Goal: Information Seeking & Learning: Learn about a topic

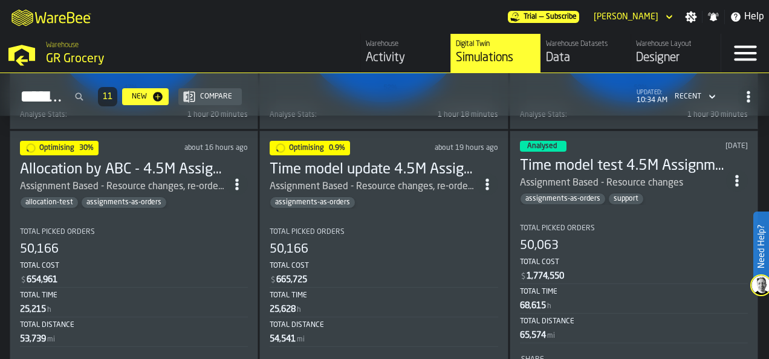
scroll to position [504, 0]
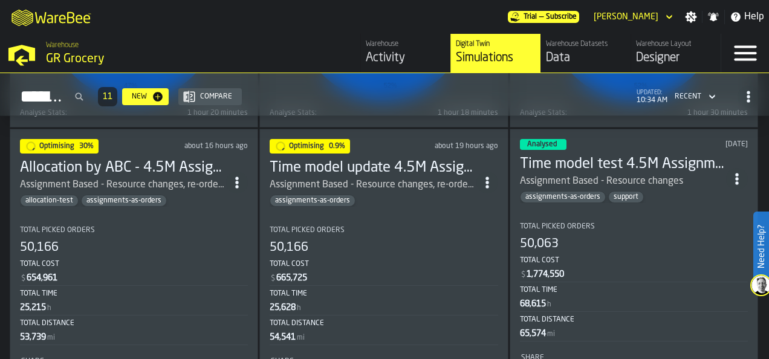
click at [404, 147] on div "Optimising 0.9% about 19 hours ago" at bounding box center [384, 146] width 228 height 15
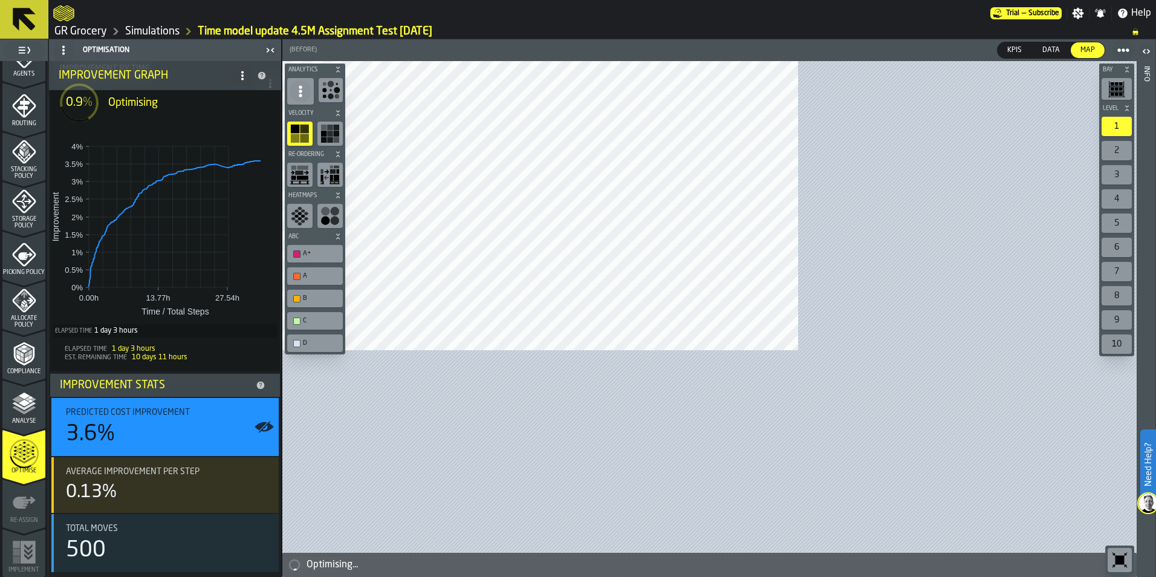
scroll to position [83, 0]
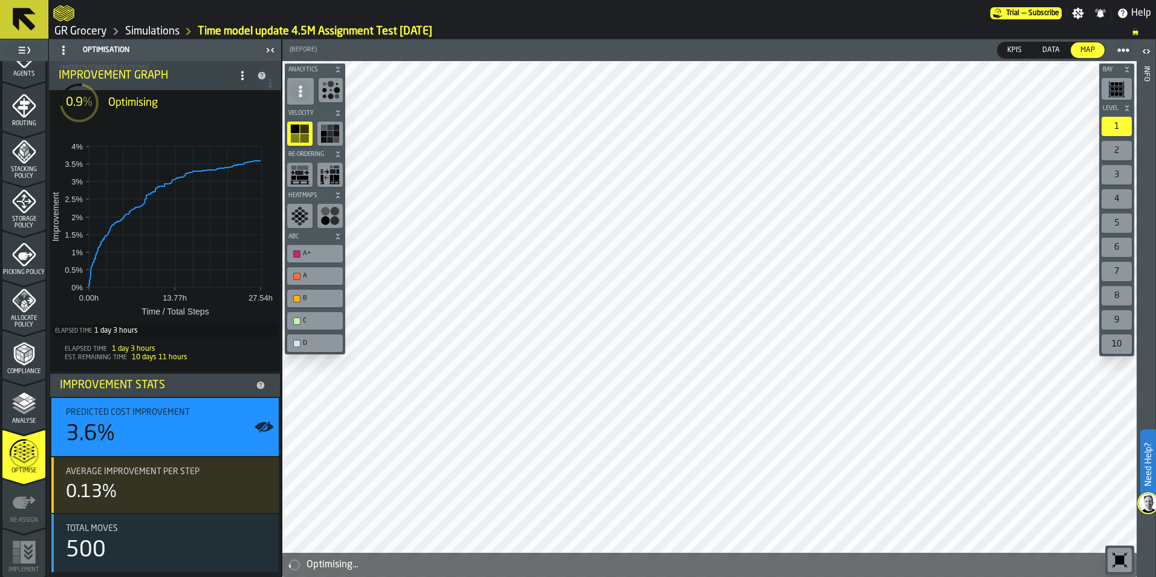
click at [140, 31] on link "Simulations" at bounding box center [152, 31] width 54 height 13
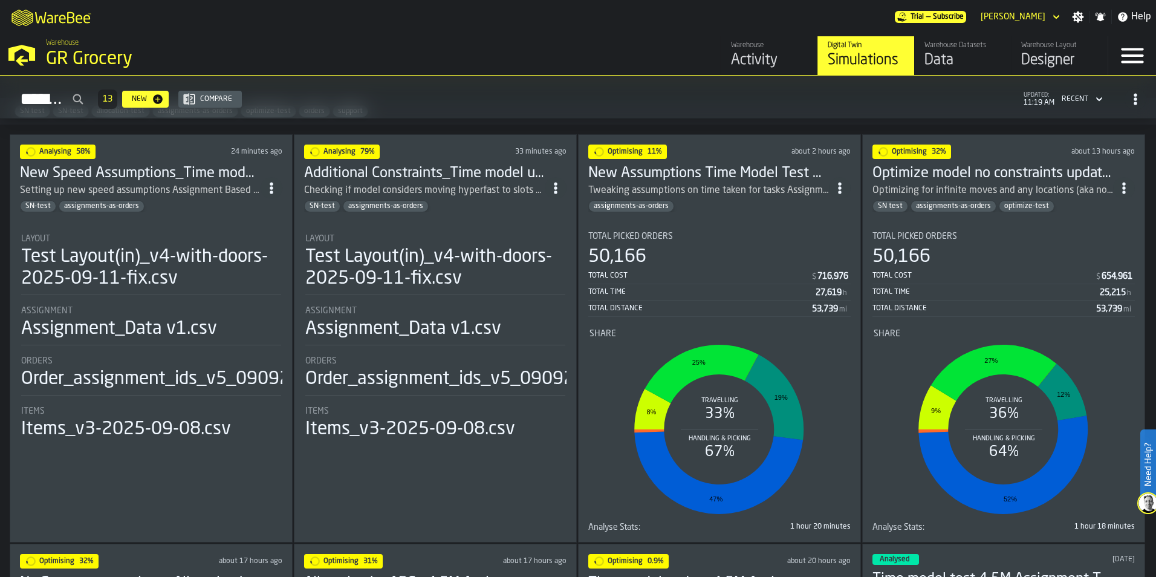
scroll to position [363, 0]
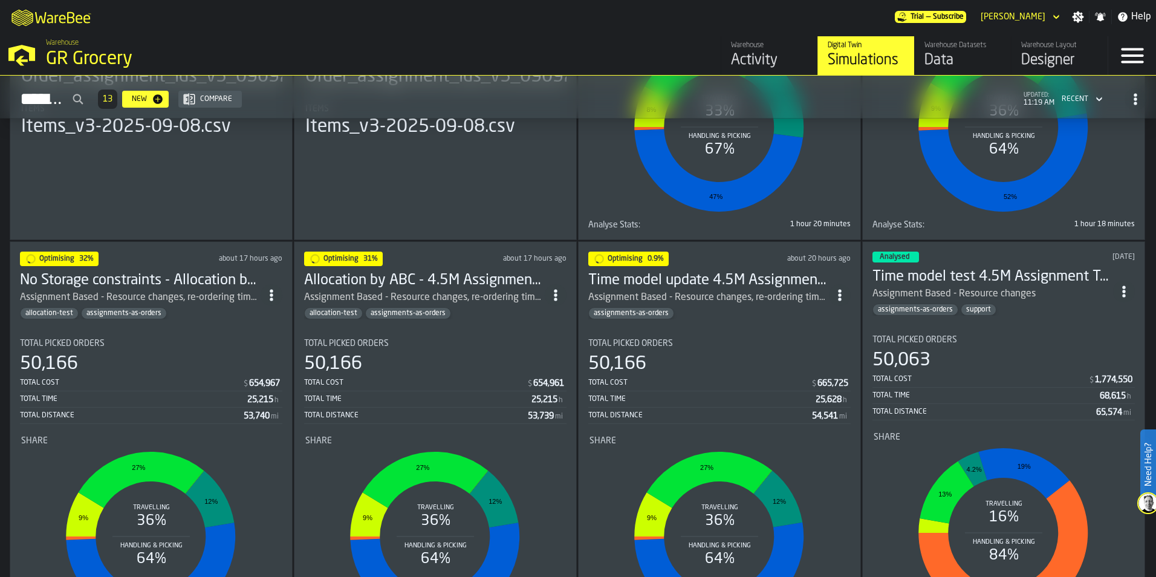
click at [354, 276] on h3 "Allocation by ABC - 4.5M Assignment Test [DATE]" at bounding box center [424, 280] width 241 height 19
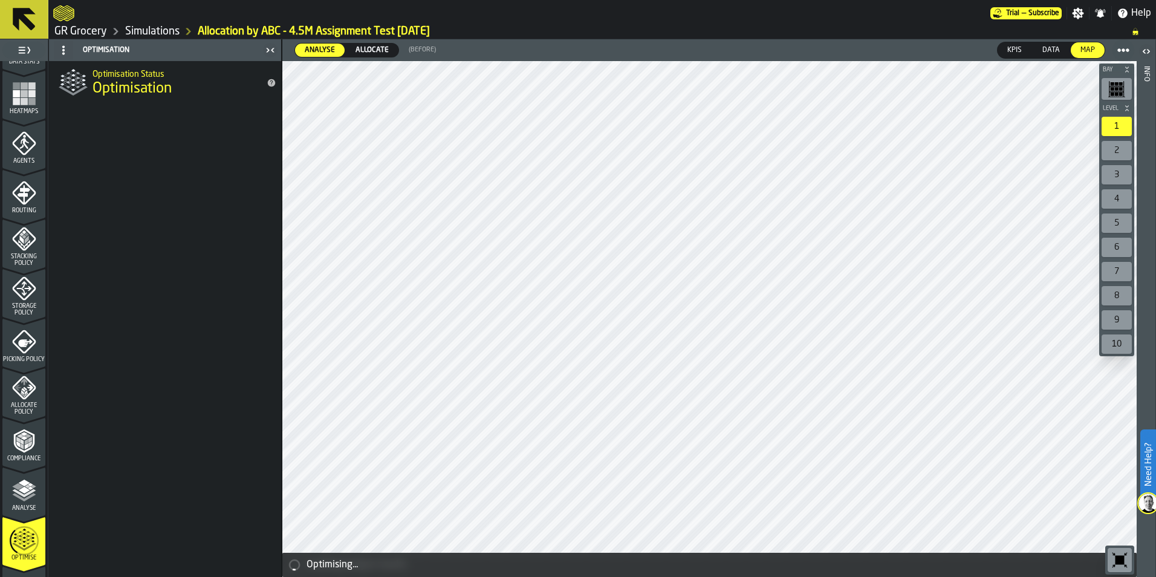
scroll to position [302, 0]
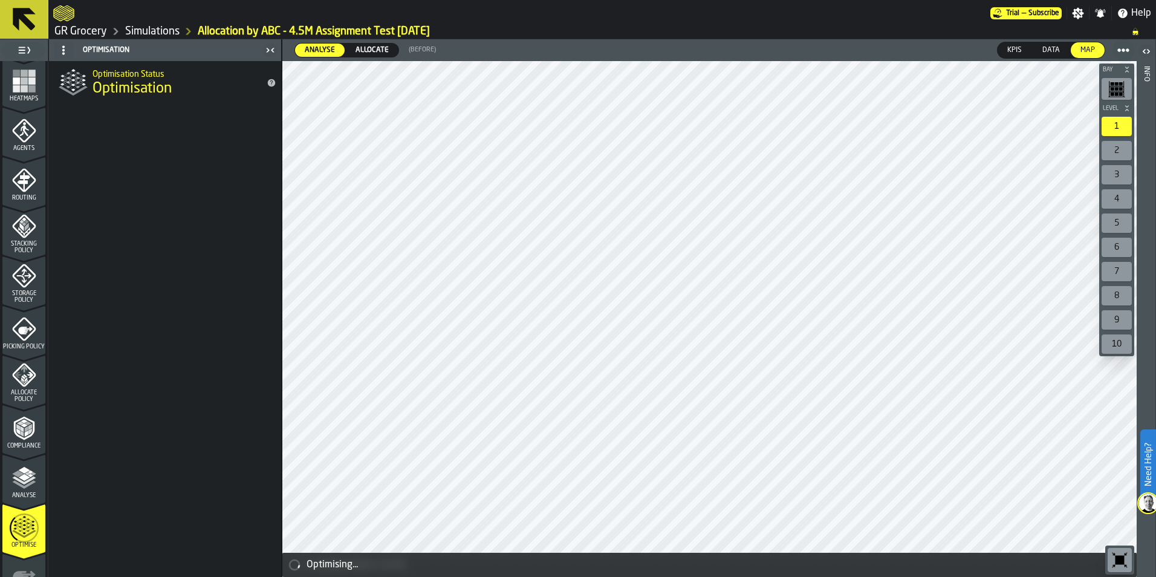
click at [17, 358] on span "Analyse" at bounding box center [23, 495] width 43 height 7
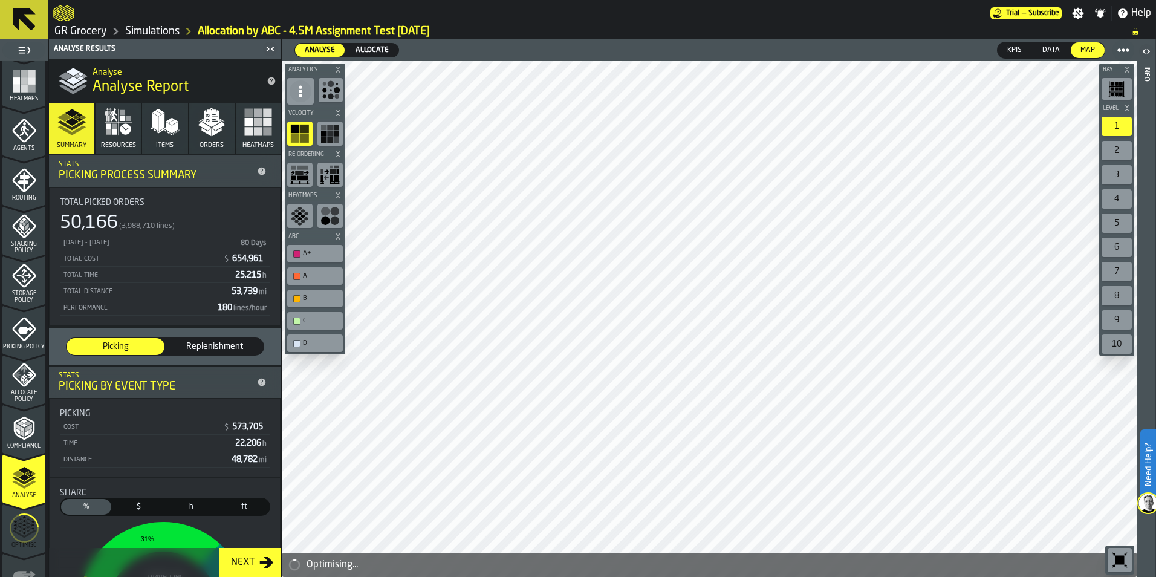
click at [254, 116] on rect "button" at bounding box center [258, 113] width 8 height 8
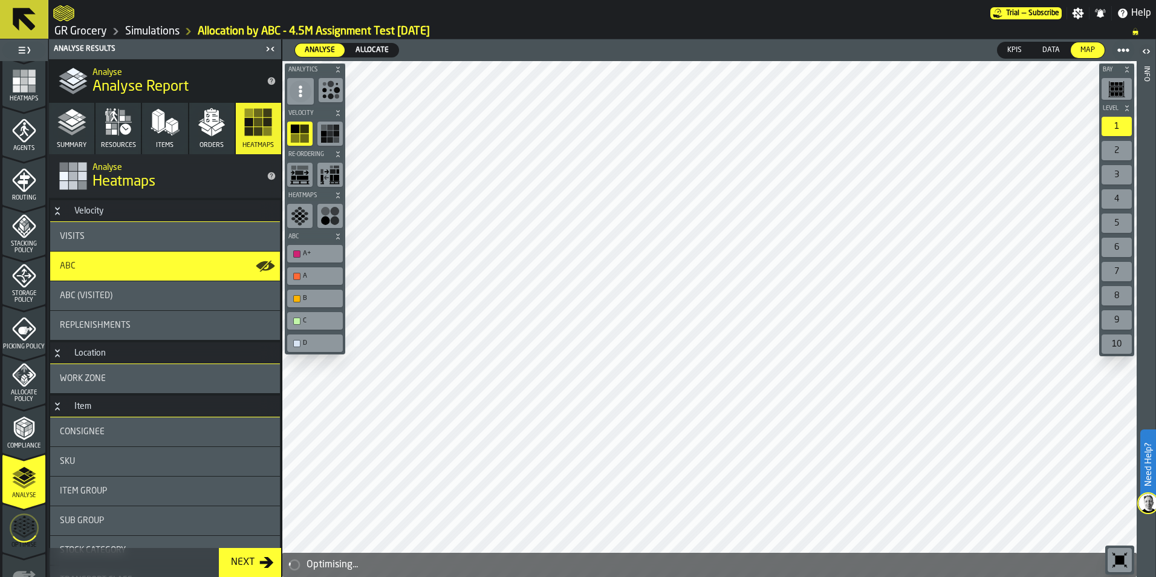
click at [42, 358] on ul "1 Start 1.1 Layout 1.2 Assignment 1.3 Items 1.4 Orders 1.5 Data Stats 1.6 Heatm…" at bounding box center [24, 205] width 48 height 892
click at [34, 358] on span "Allocate Policy" at bounding box center [23, 395] width 43 height 13
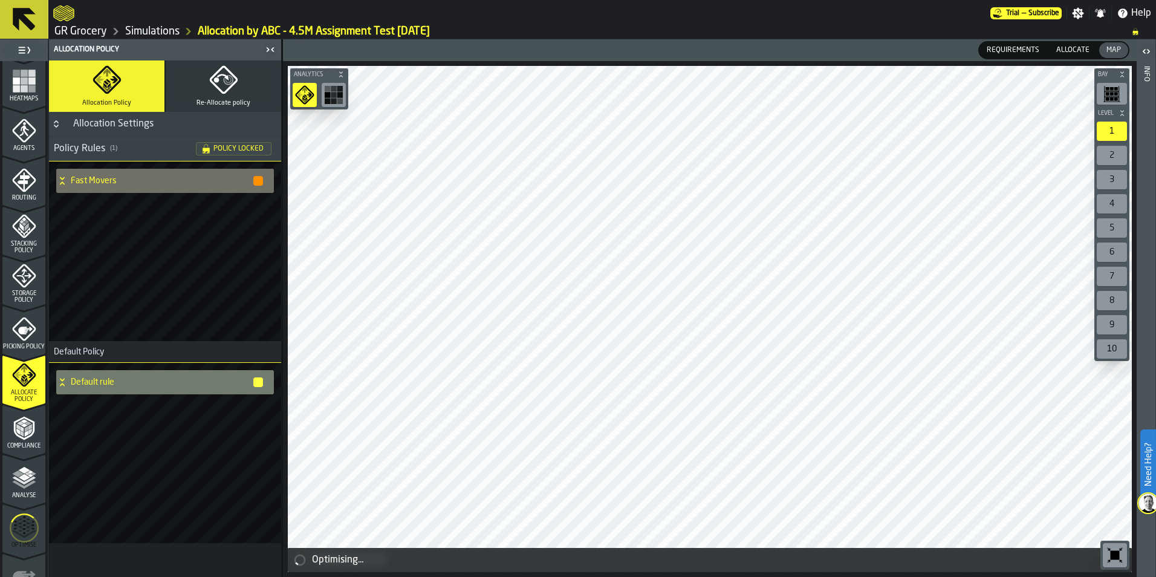
click at [207, 88] on button "Re-Allocate policy" at bounding box center [223, 85] width 115 height 51
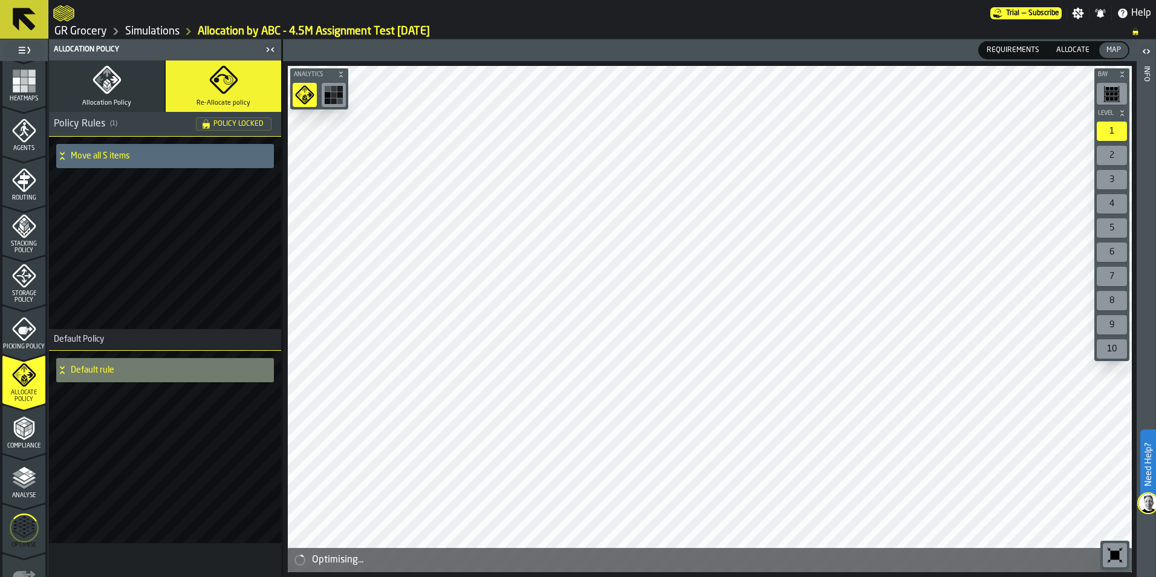
click at [118, 99] on span "Allocation Policy" at bounding box center [106, 103] width 49 height 8
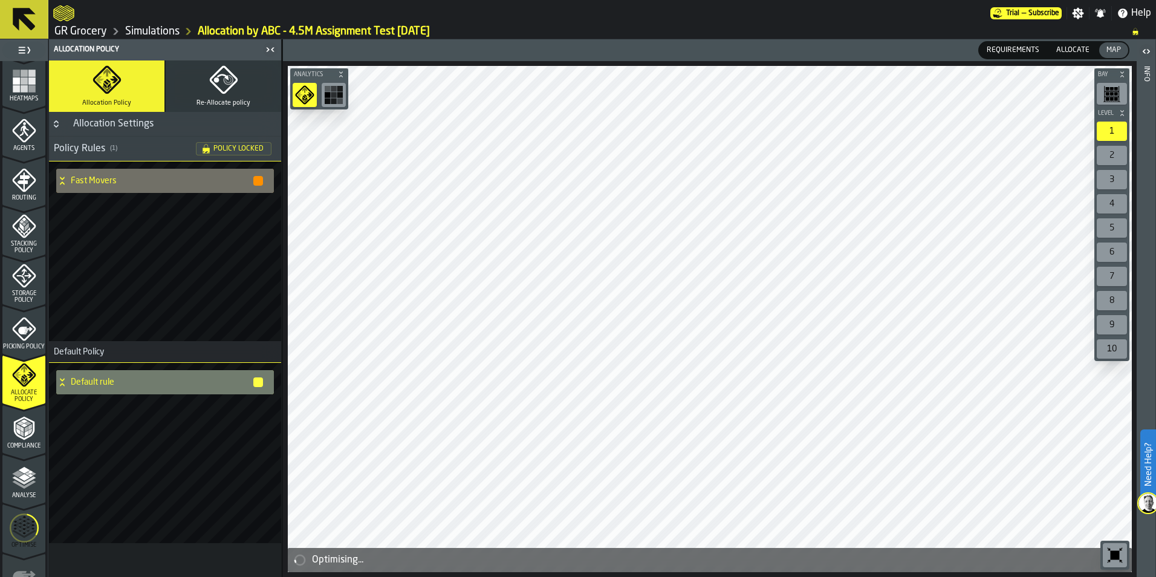
click at [186, 172] on div "Fast Movers" at bounding box center [160, 181] width 208 height 24
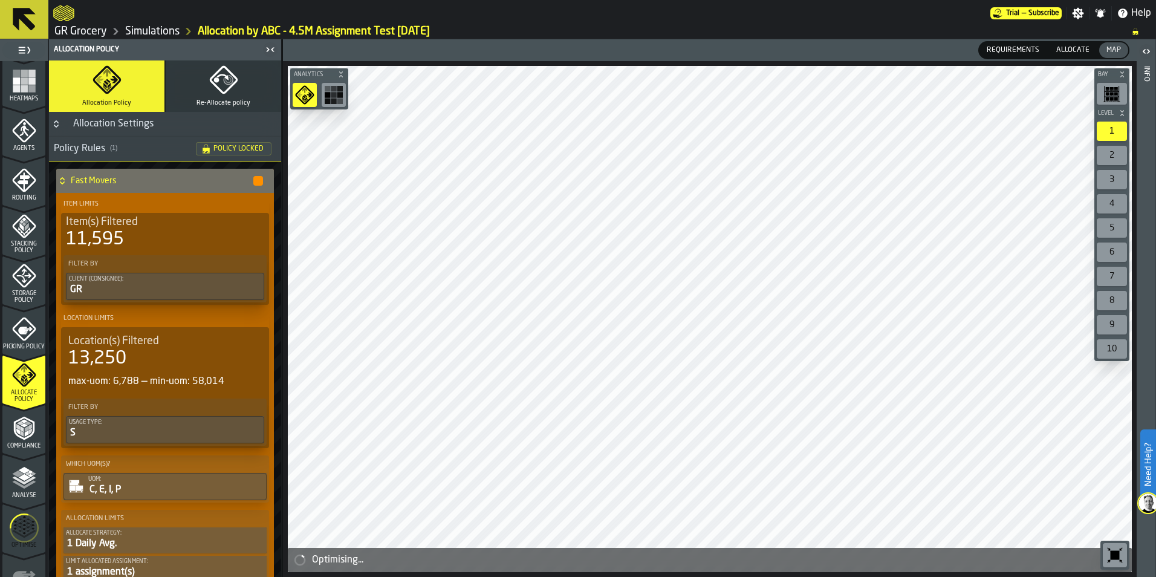
click at [19, 358] on span "Analyse" at bounding box center [23, 495] width 43 height 7
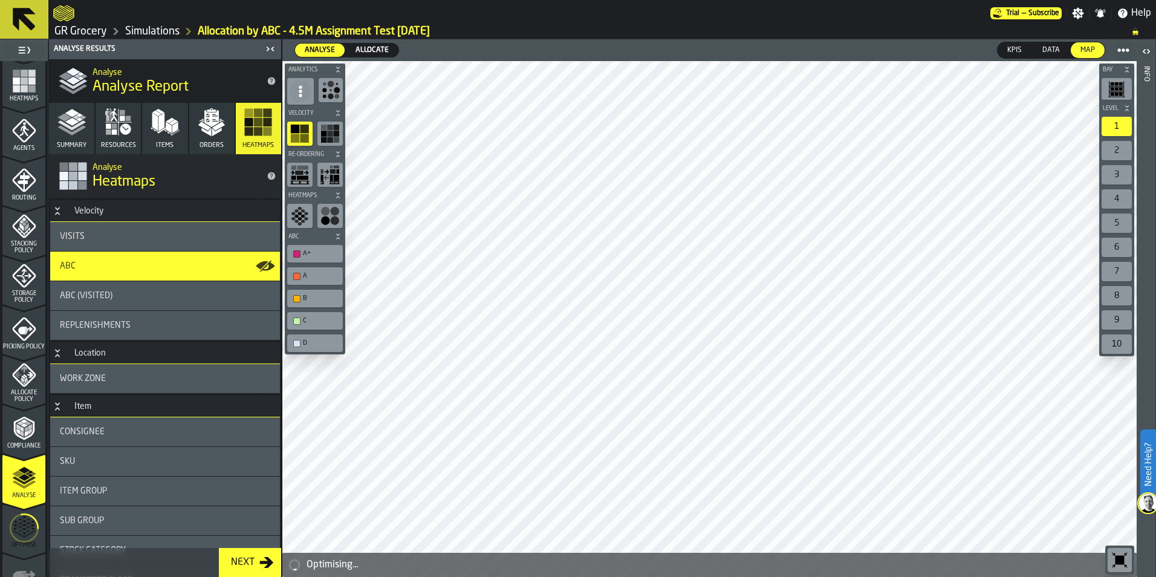
click at [324, 137] on rect "button-toolbar-undefined" at bounding box center [324, 140] width 6 height 6
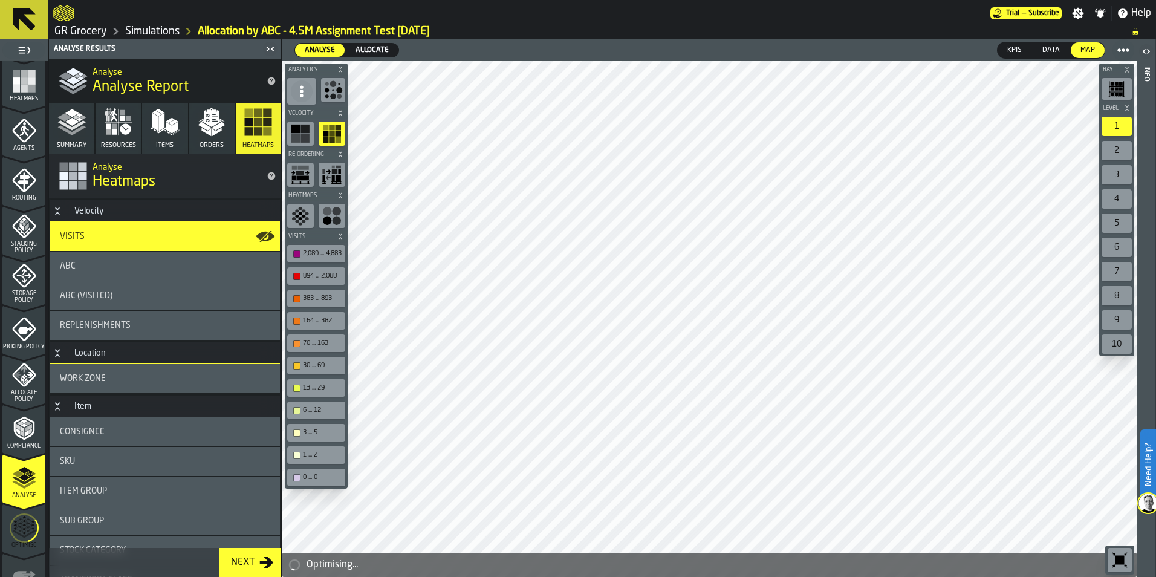
click at [299, 126] on rect "button-toolbar-undefined" at bounding box center [295, 129] width 8 height 8
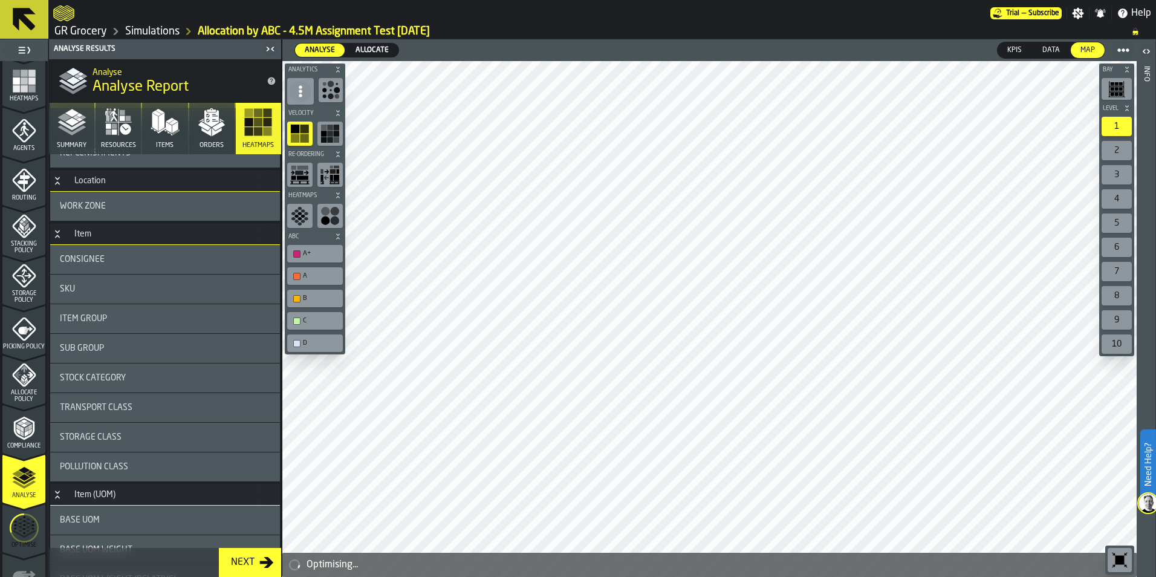
scroll to position [242, 0]
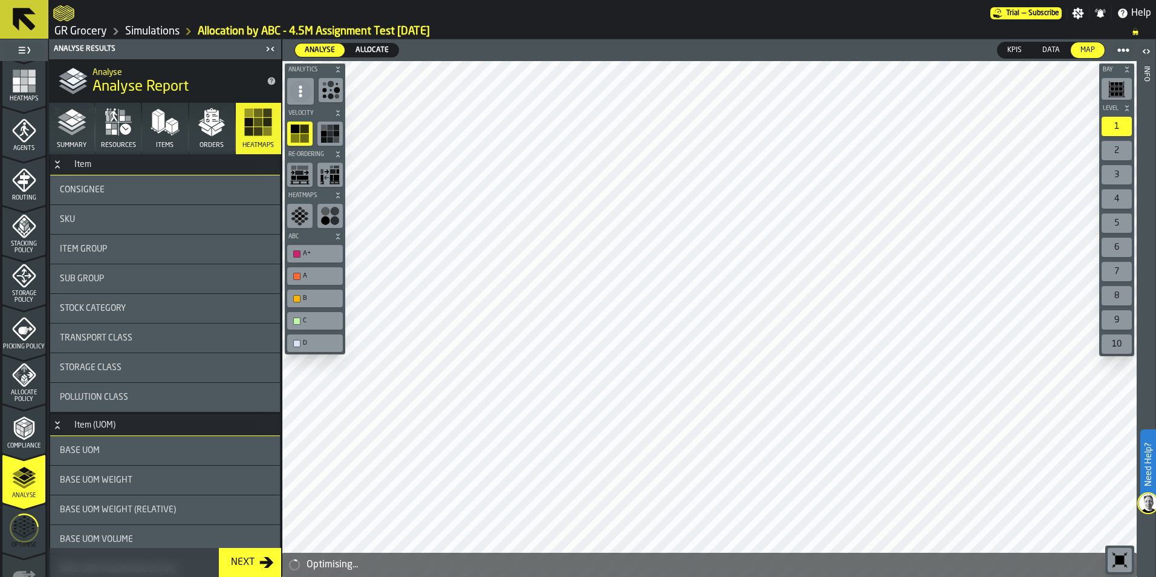
click at [167, 358] on div "Base UOM Weight" at bounding box center [165, 480] width 210 height 10
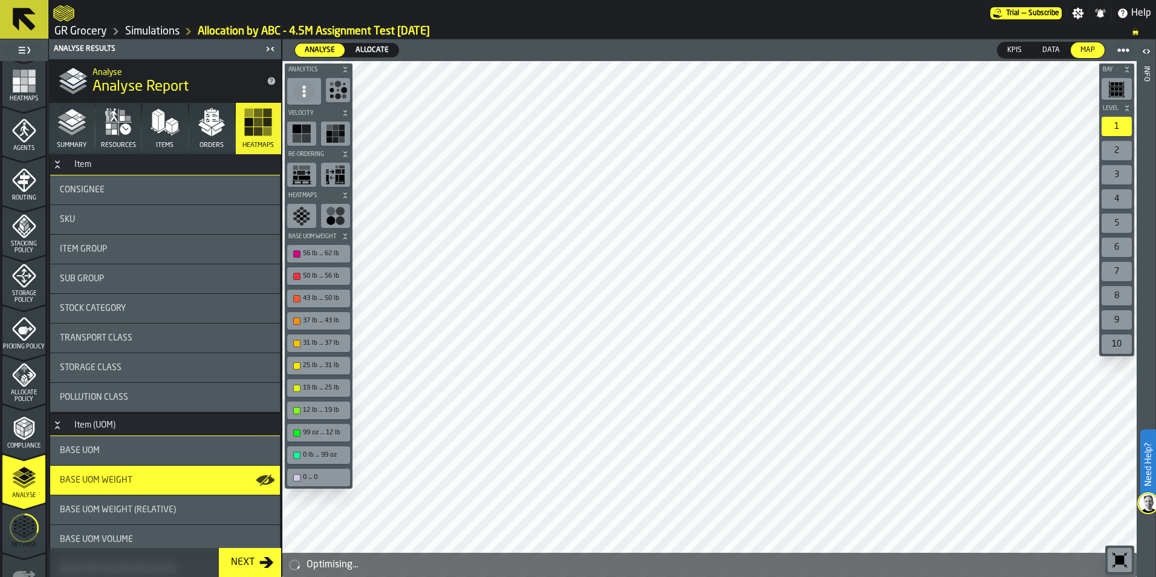
click at [309, 358] on div "99 oz ... 12 lb" at bounding box center [318, 433] width 63 height 18
click at [326, 358] on div "12 lb ... 19 lb" at bounding box center [325, 410] width 44 height 8
click at [332, 358] on div "19 lb ... 25 lb" at bounding box center [325, 388] width 44 height 8
click at [335, 358] on div "25 lb ... 31 lb" at bounding box center [319, 365] width 58 height 13
click at [334, 342] on div "31 lb ... 37 lb" at bounding box center [325, 343] width 44 height 8
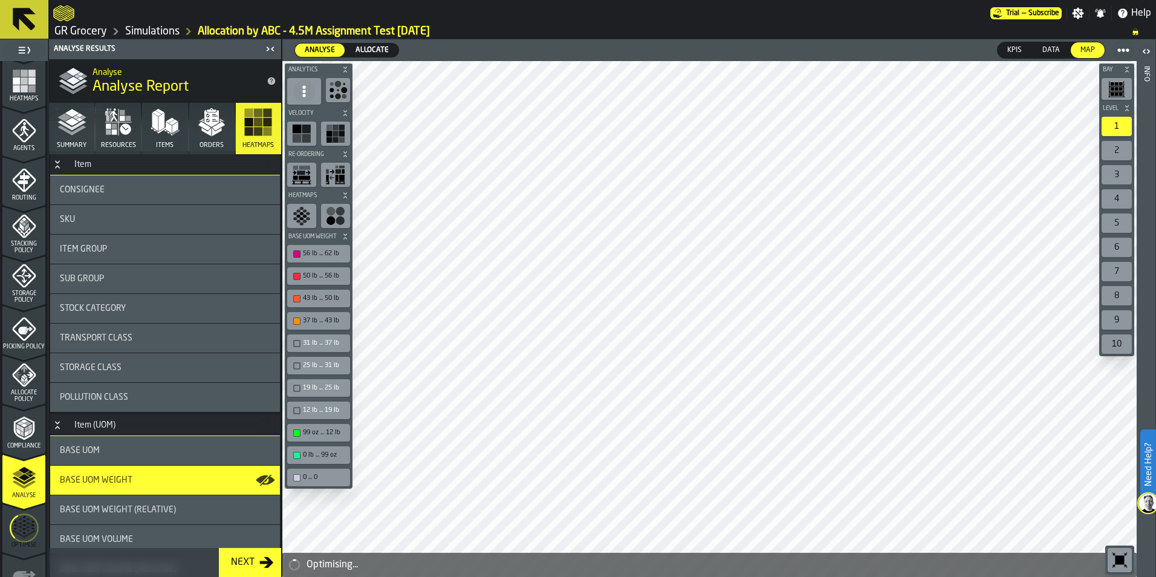
click at [329, 358] on div "99 oz ... 12 lb" at bounding box center [325, 433] width 44 height 8
click at [155, 28] on link "Simulations" at bounding box center [152, 31] width 54 height 13
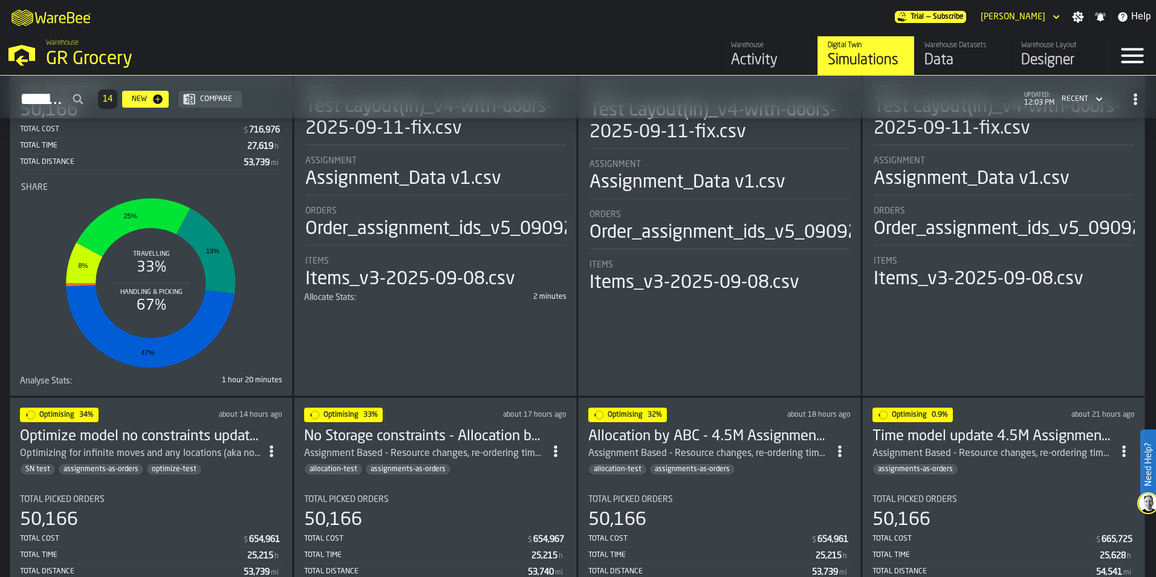
scroll to position [60, 0]
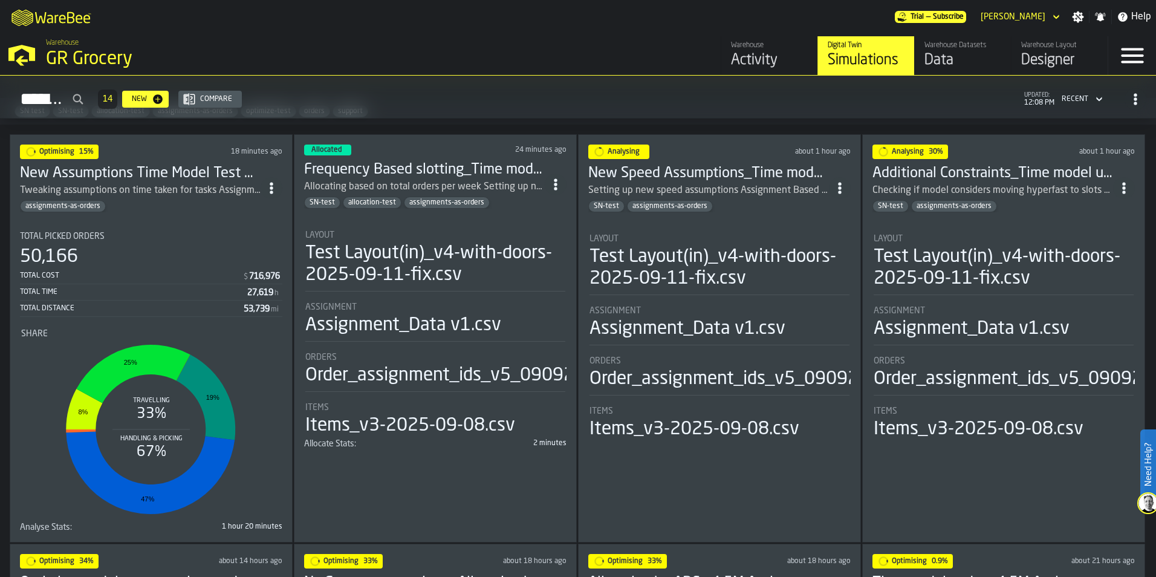
click at [711, 164] on h3 "New Speed Assumptions_Time model update 4.5M Assignment Test [DATE]" at bounding box center [708, 173] width 241 height 19
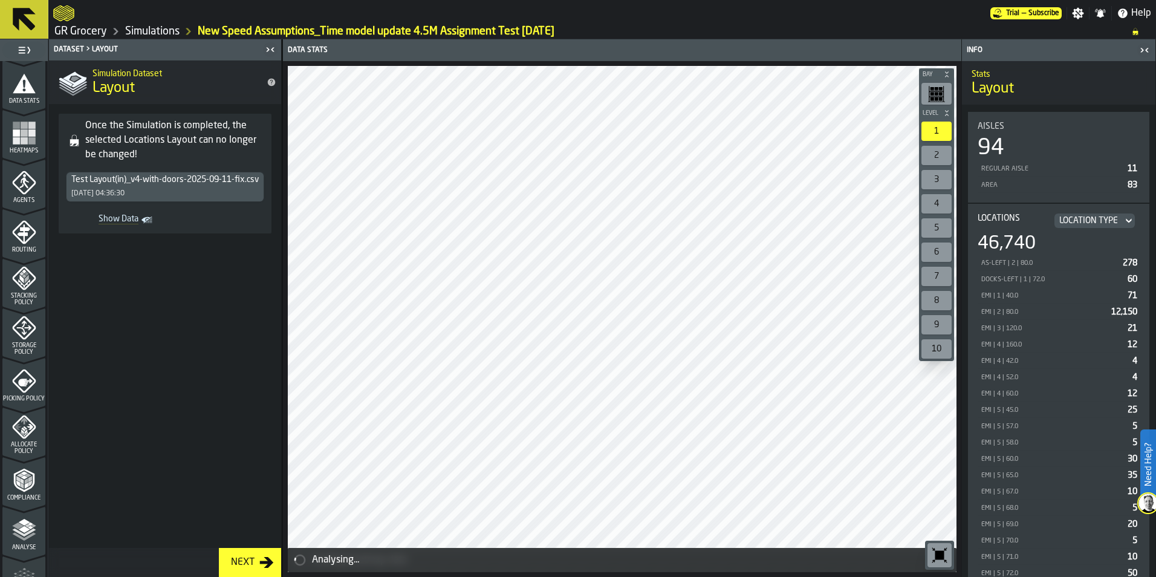
scroll to position [377, 0]
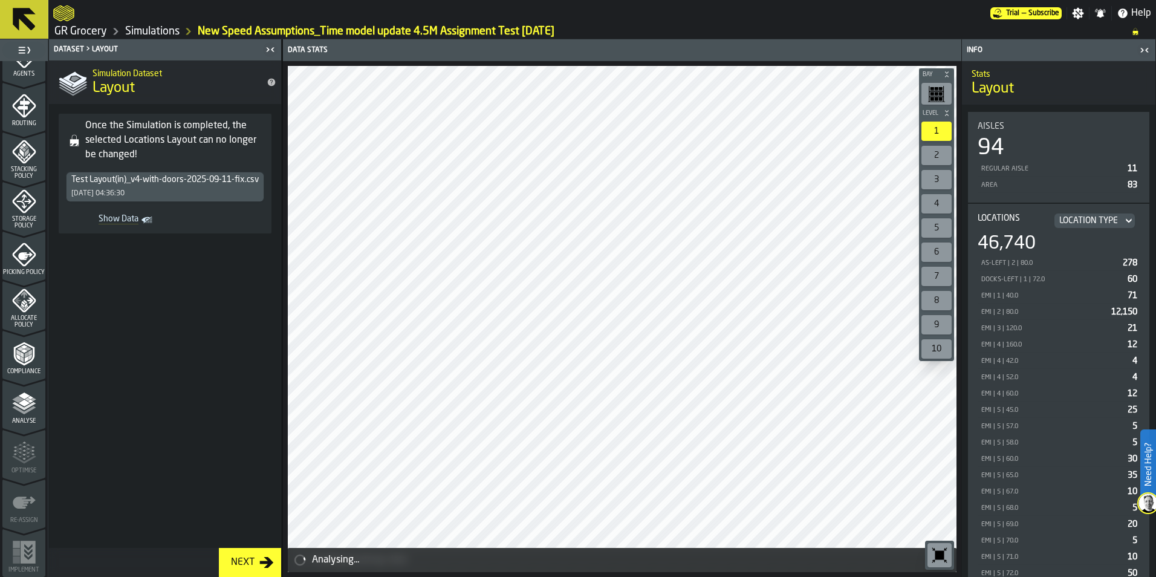
click at [29, 358] on icon "menu Analyse" at bounding box center [24, 403] width 24 height 24
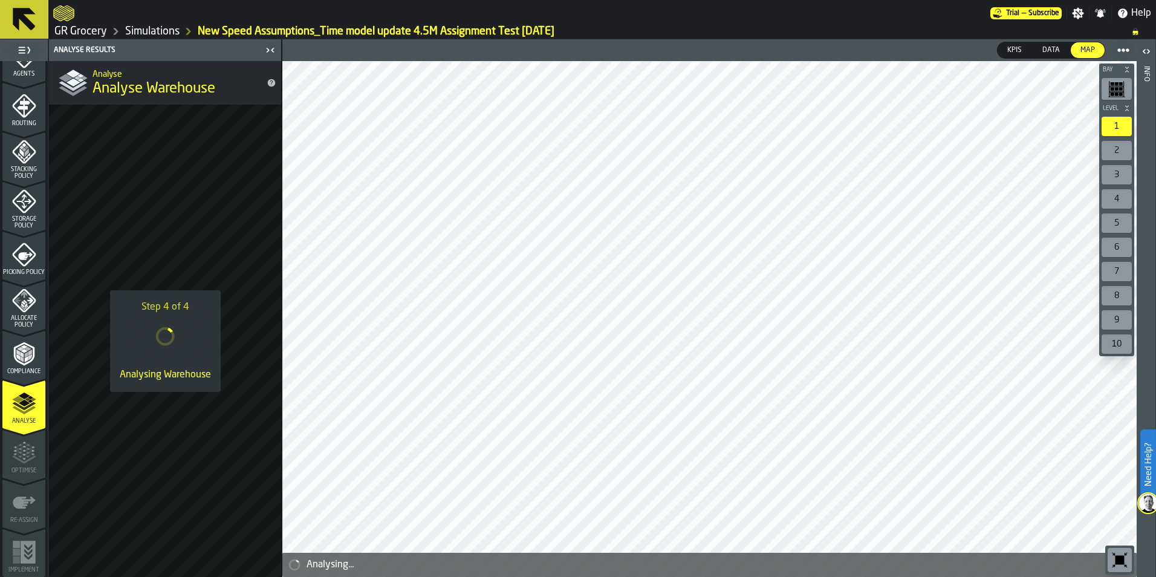
click at [147, 31] on link "Simulations" at bounding box center [152, 31] width 54 height 13
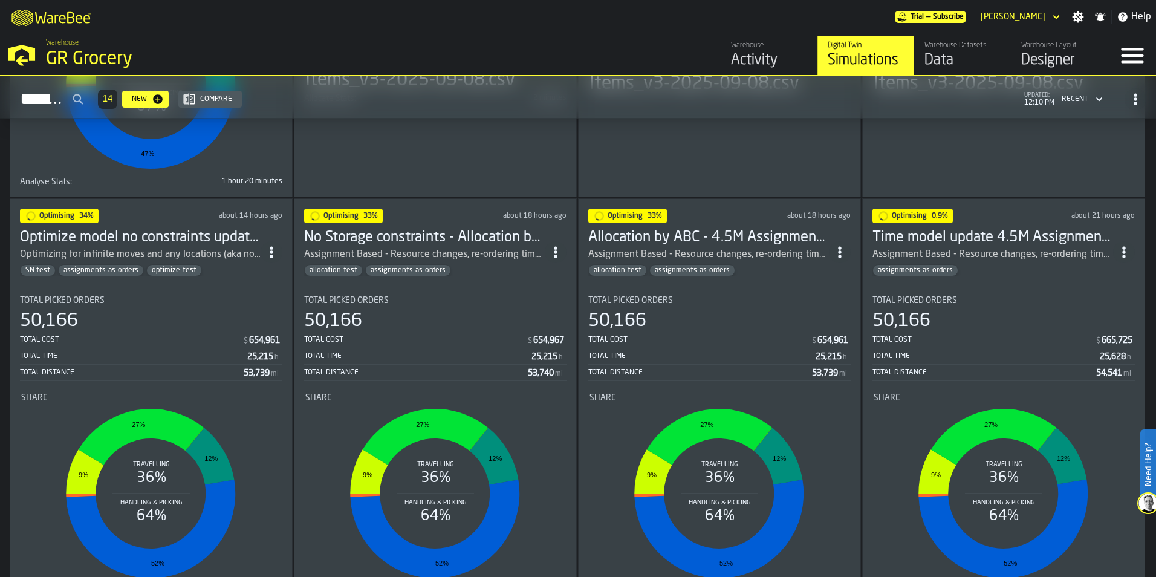
scroll to position [423, 0]
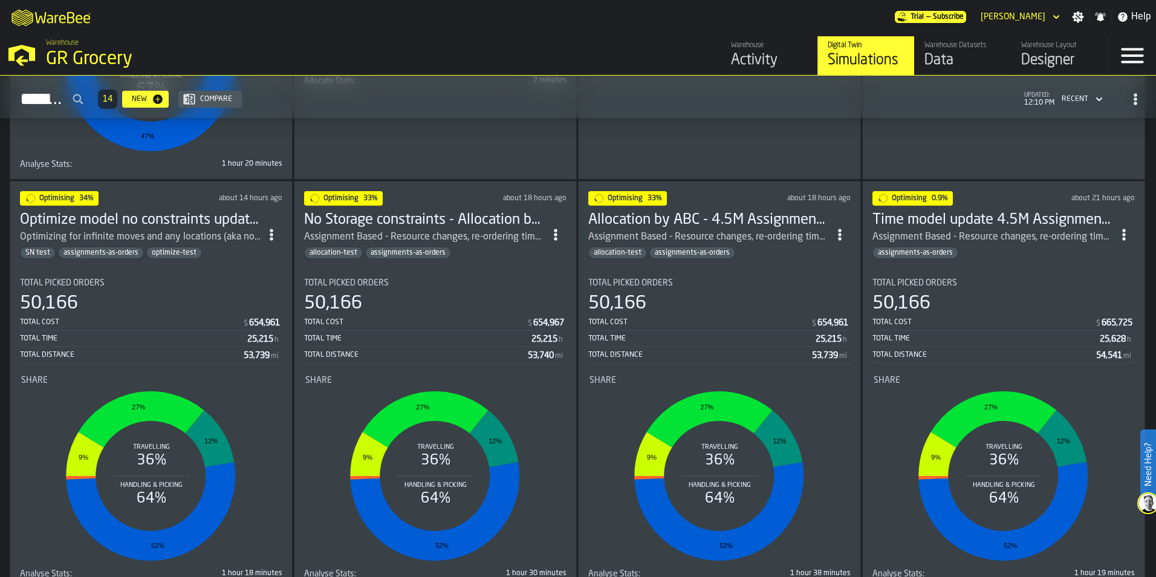
click at [768, 213] on h3 "Time model update 4.5M Assignment Test [DATE]" at bounding box center [992, 219] width 241 height 19
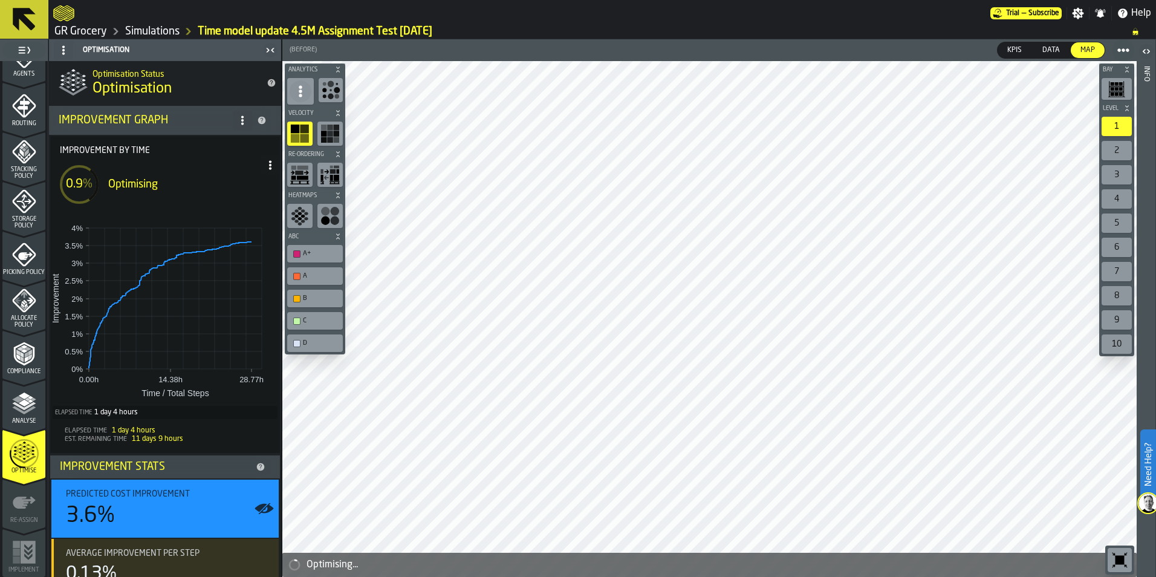
drag, startPoint x: 172, startPoint y: 30, endPoint x: 282, endPoint y: 63, distance: 114.5
click at [172, 30] on link "Simulations" at bounding box center [152, 31] width 54 height 13
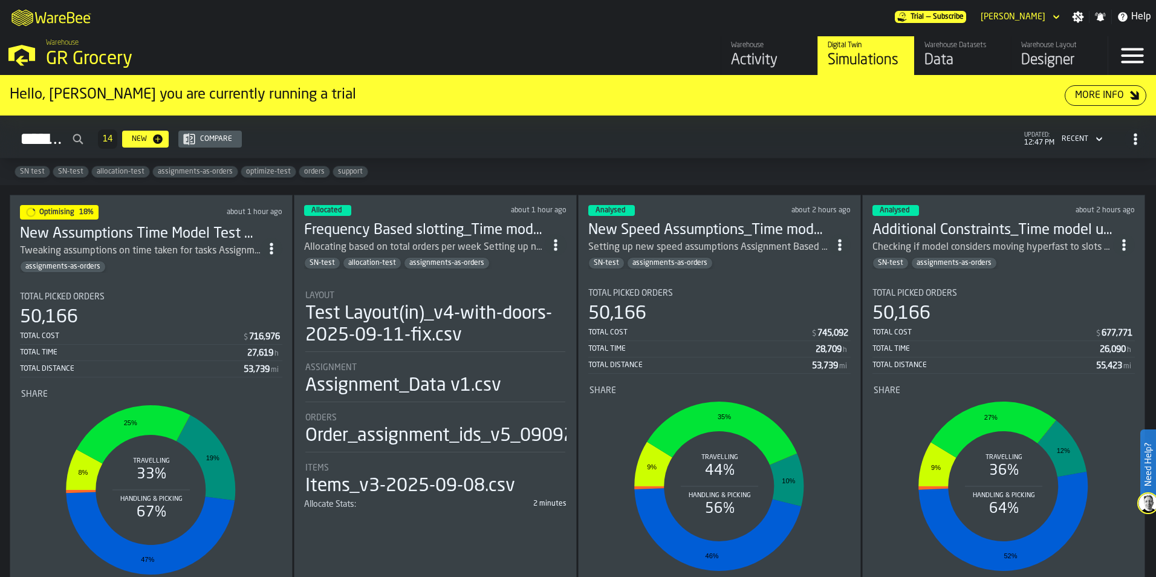
click at [1098, 104] on button "More Info" at bounding box center [1105, 95] width 82 height 21
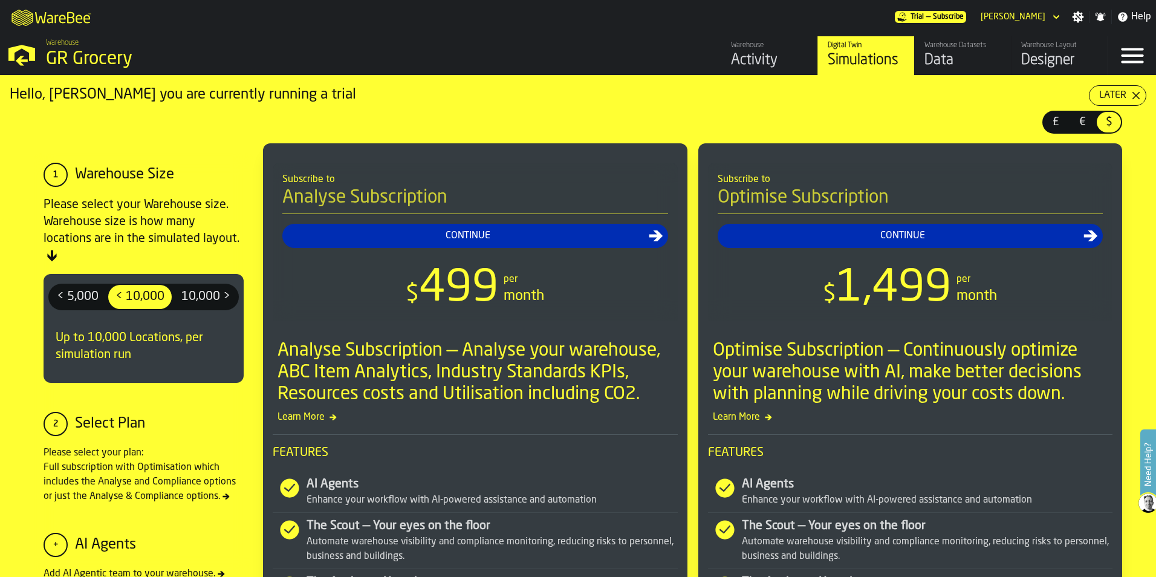
click at [1134, 104] on button "Later" at bounding box center [1117, 95] width 57 height 21
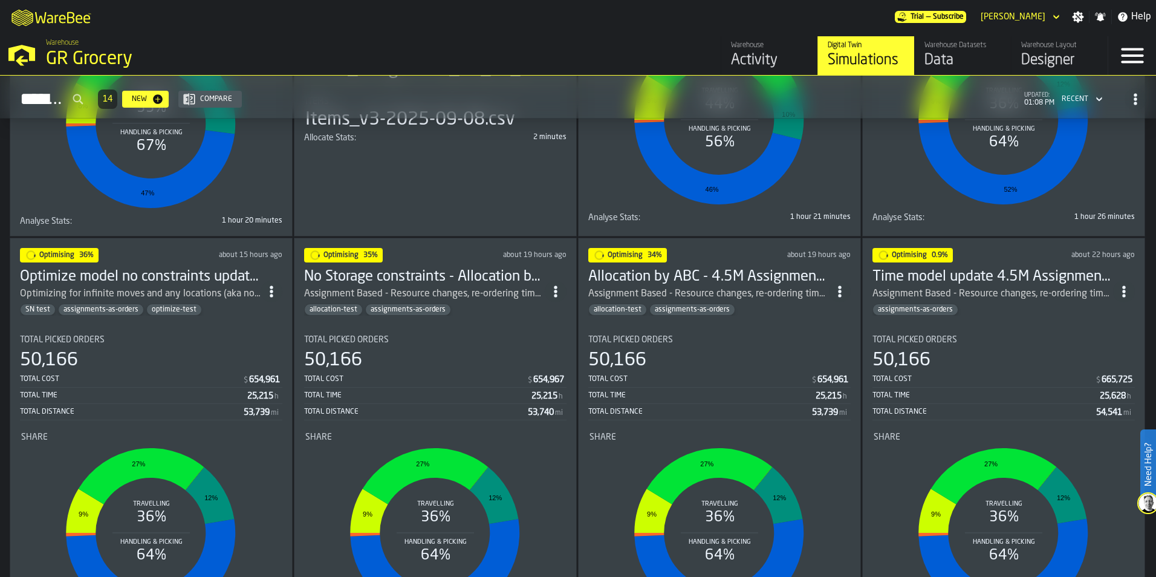
scroll to position [363, 0]
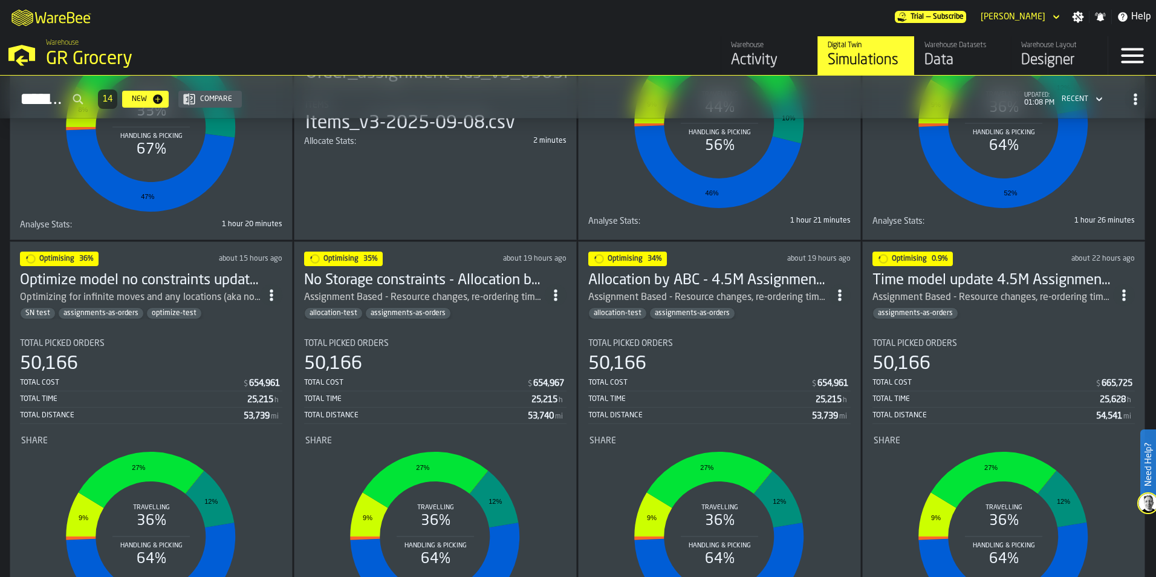
click at [690, 271] on h3 "Allocation by ABC - 4.5M Assignment Test [DATE]" at bounding box center [708, 280] width 241 height 19
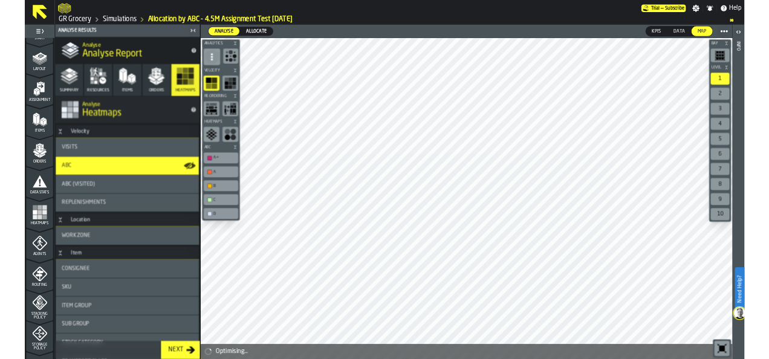
scroll to position [377, 0]
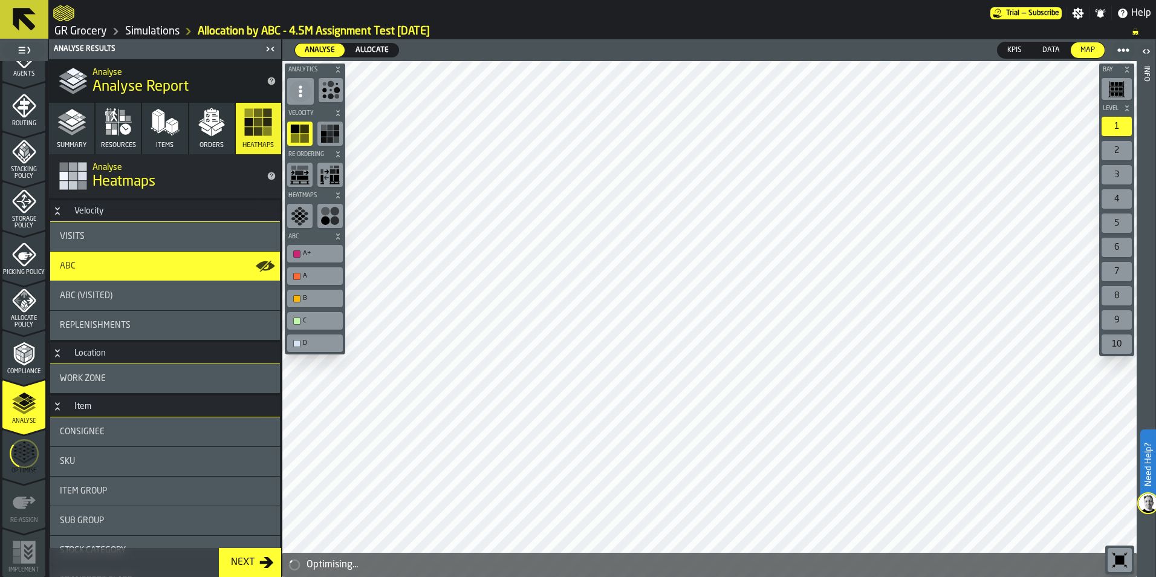
click at [80, 130] on polyline "button" at bounding box center [71, 130] width 28 height 10
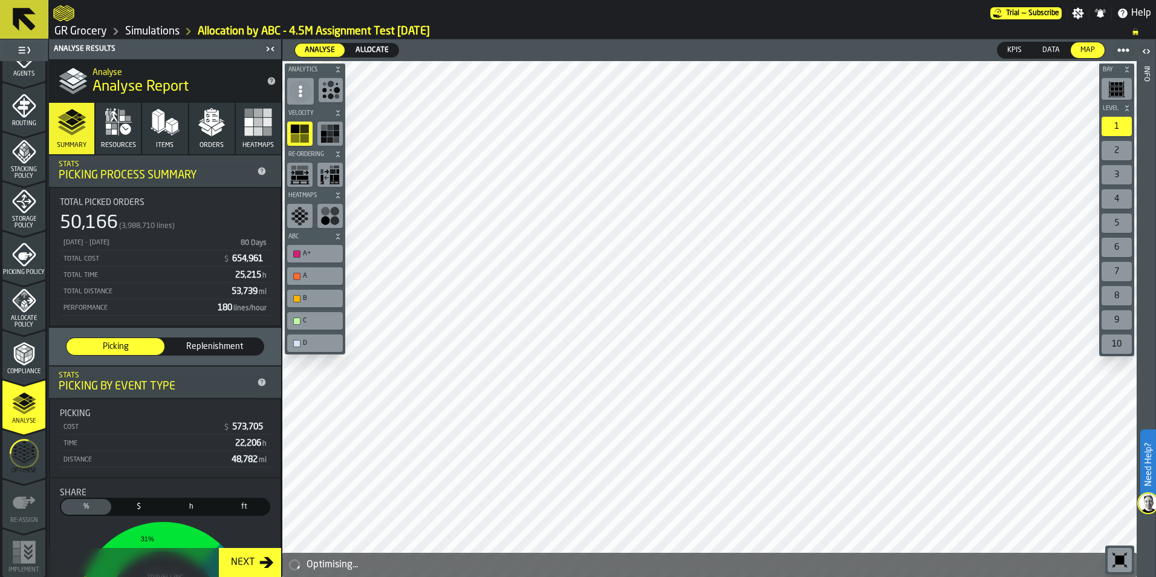
click at [108, 120] on icon "button" at bounding box center [107, 116] width 4 height 10
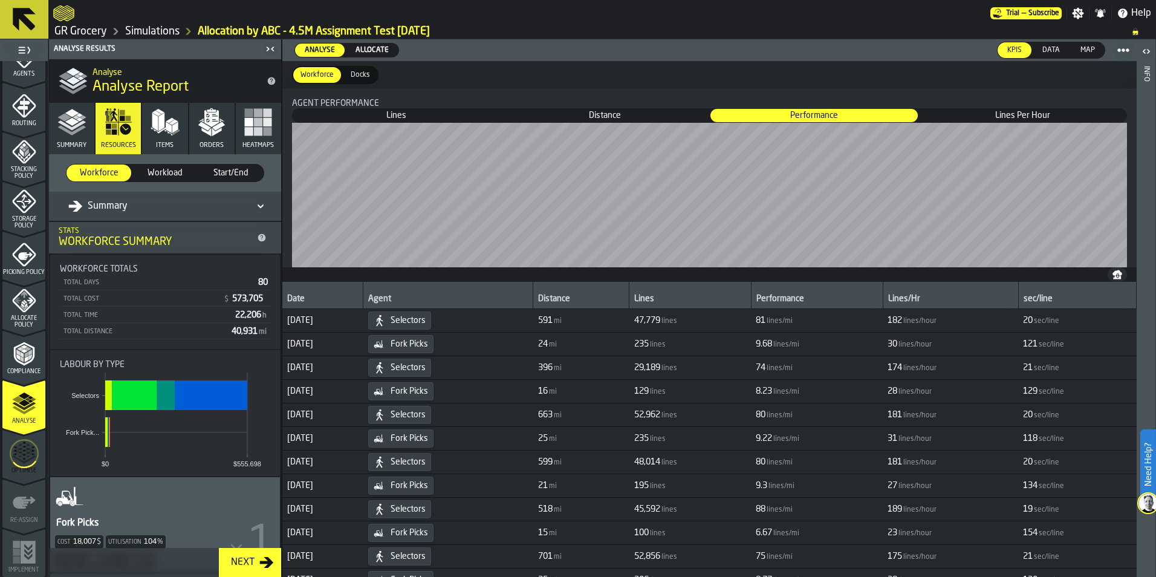
click at [151, 118] on icon "button" at bounding box center [165, 122] width 29 height 29
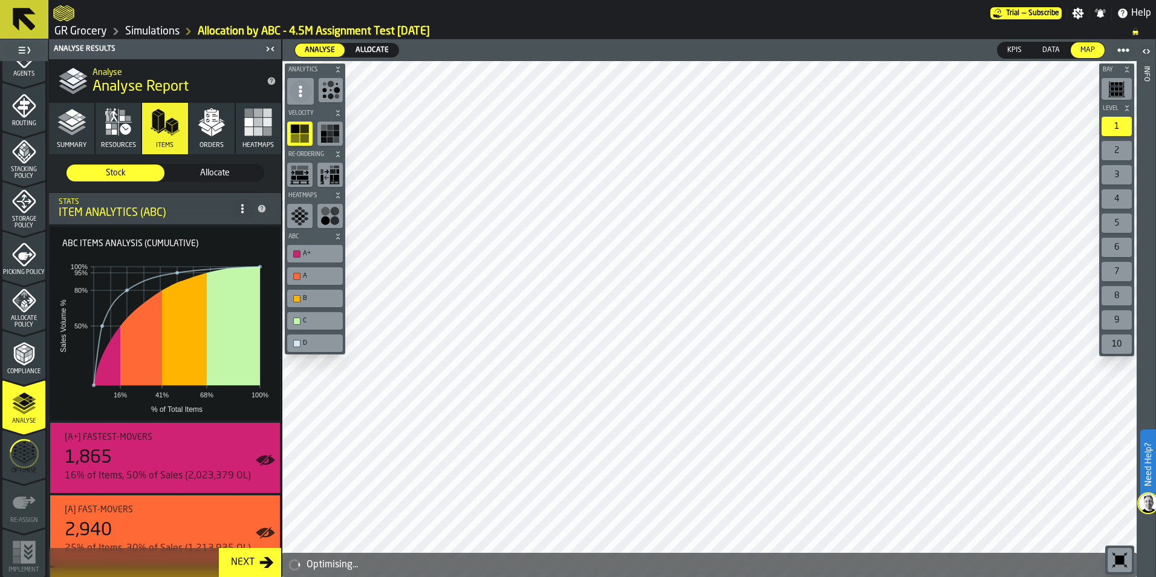
click at [213, 148] on span "Orders" at bounding box center [211, 145] width 24 height 8
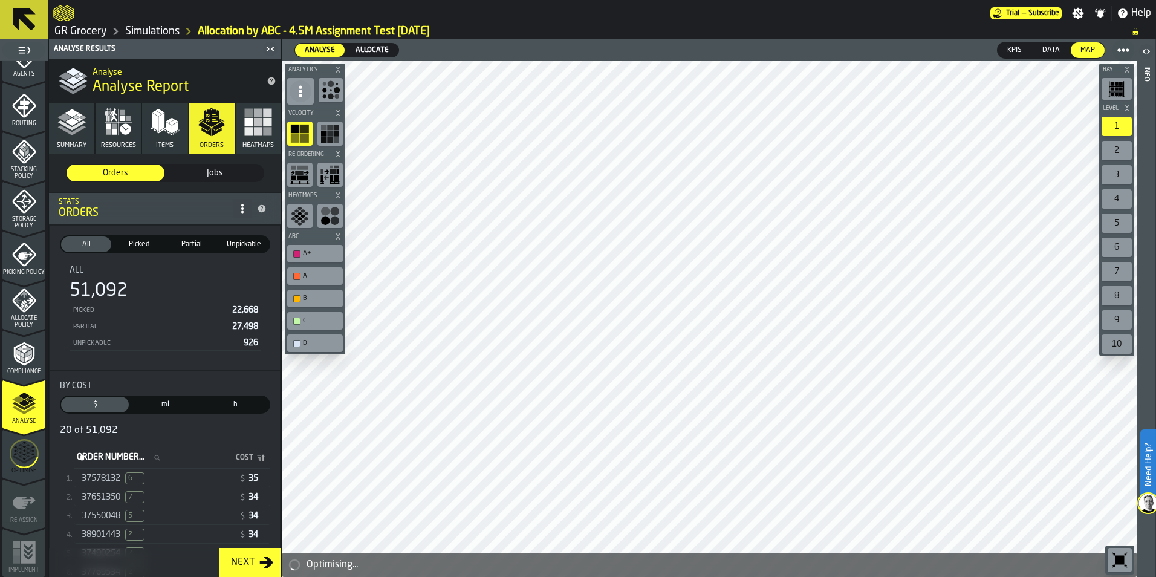
click at [172, 482] on div "37578132 6" at bounding box center [158, 478] width 153 height 12
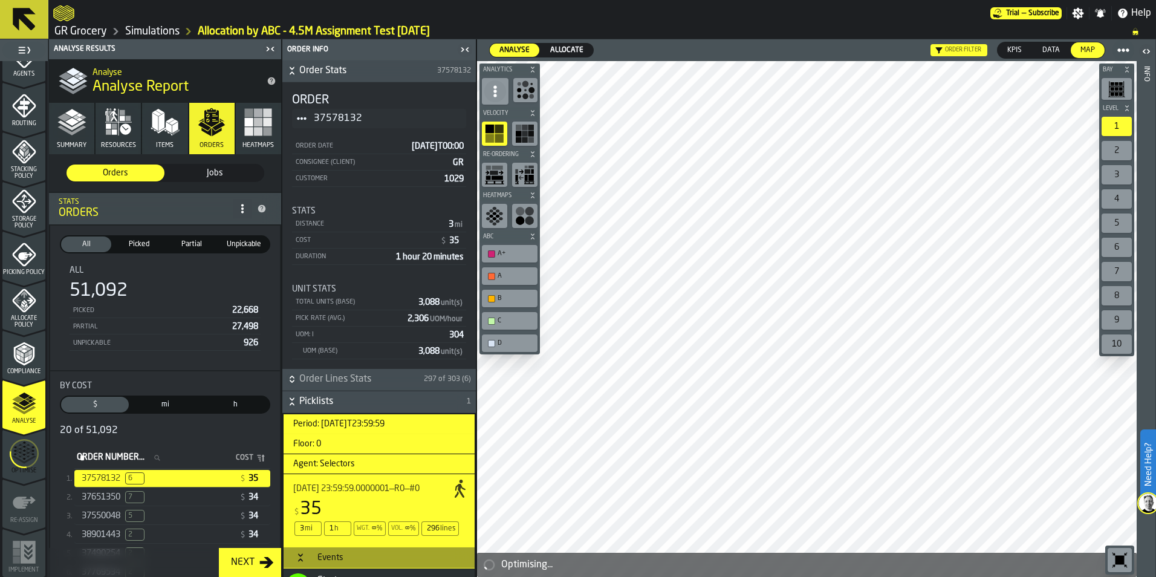
click at [15, 456] on icon "menu Optimise" at bounding box center [24, 453] width 29 height 48
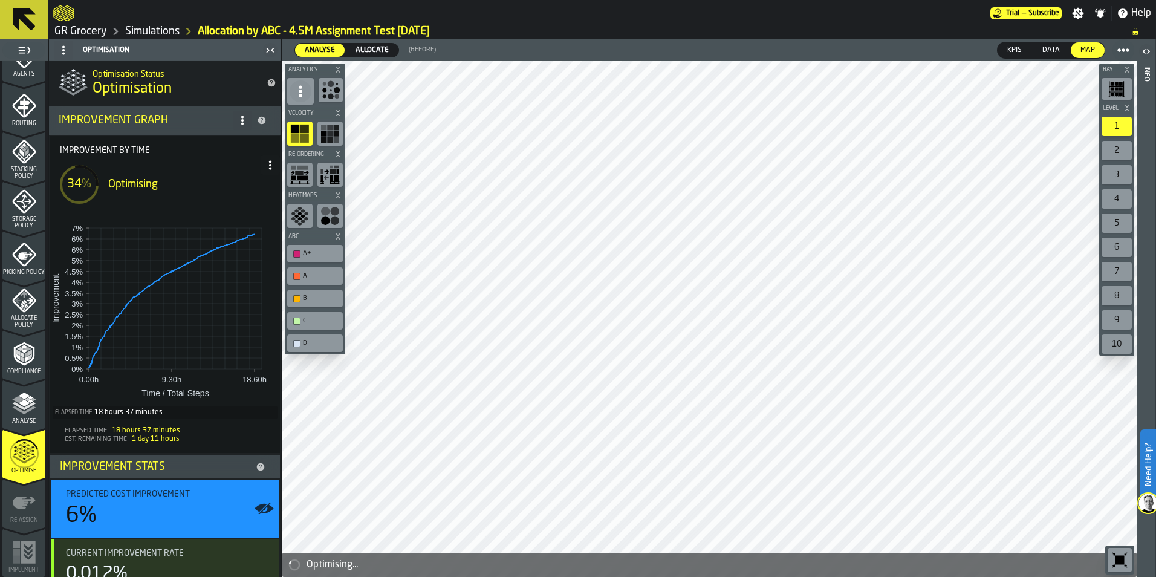
click at [175, 31] on link "Simulations" at bounding box center [152, 31] width 54 height 13
